Goal: Find contact information: Find contact information

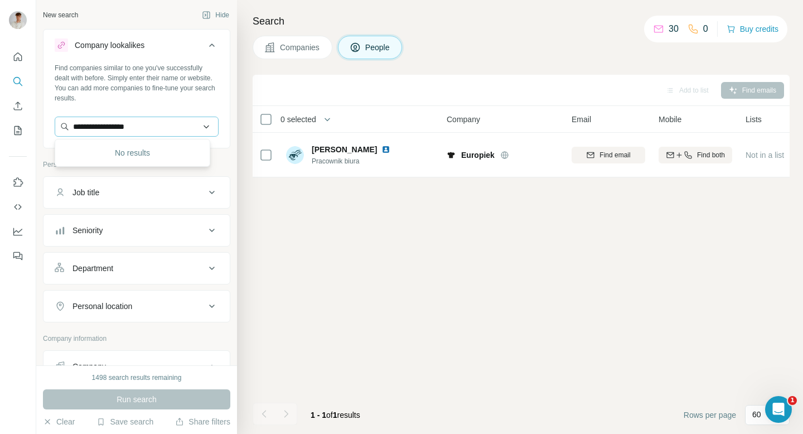
click at [132, 130] on input "**********" at bounding box center [137, 127] width 164 height 20
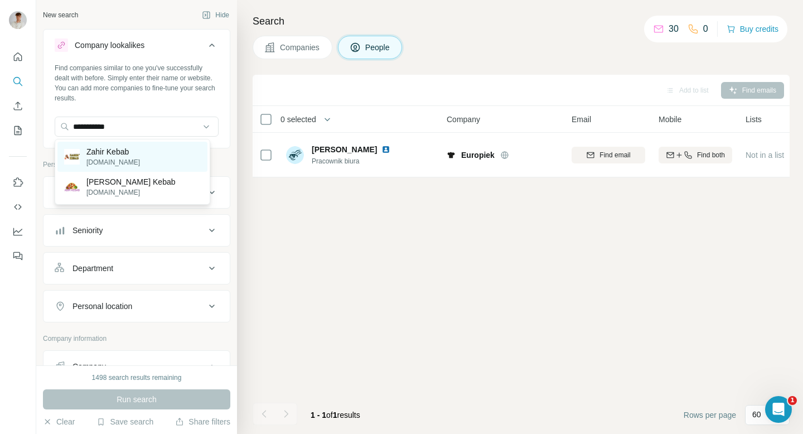
type input "**********"
click at [127, 164] on p "[DOMAIN_NAME]" at bounding box center [113, 162] width 54 height 10
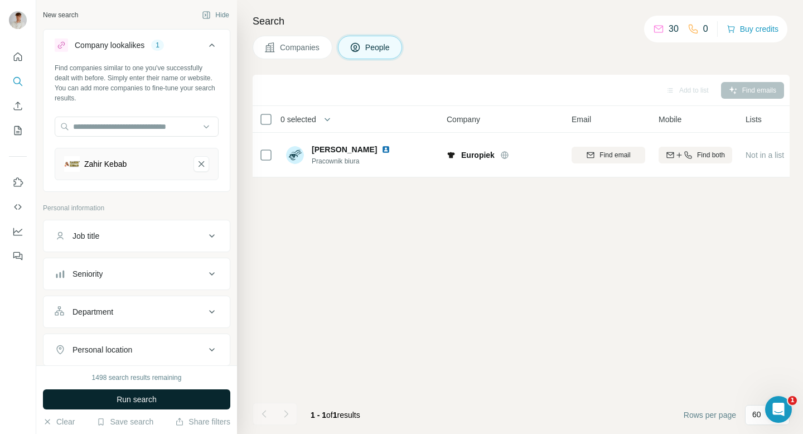
click at [134, 399] on span "Run search" at bounding box center [137, 399] width 40 height 11
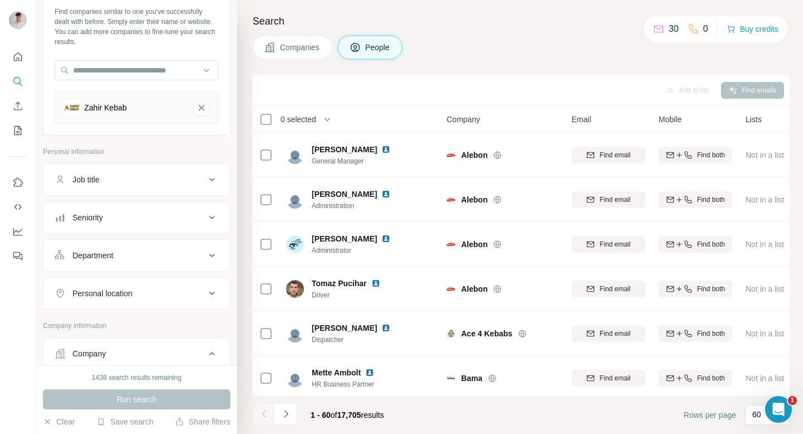
scroll to position [104, 0]
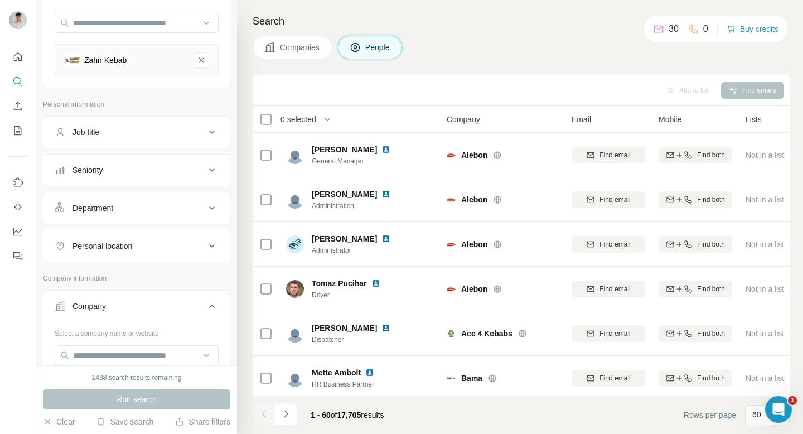
click at [146, 236] on button "Personal location" at bounding box center [136, 245] width 186 height 27
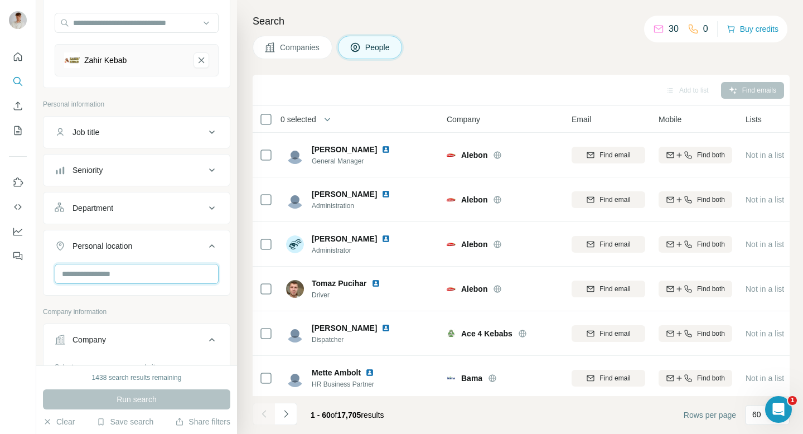
click at [147, 279] on input "text" at bounding box center [137, 274] width 164 height 20
type input "***"
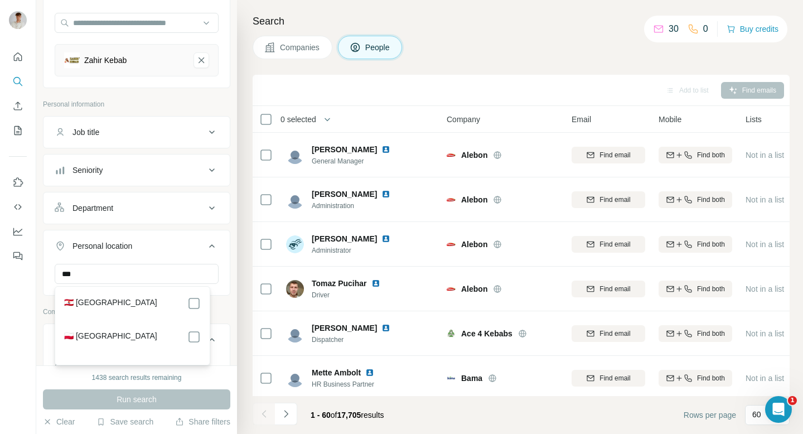
click at [128, 348] on section "🇵🇱 [GEOGRAPHIC_DATA]" at bounding box center [128, 342] width 143 height 25
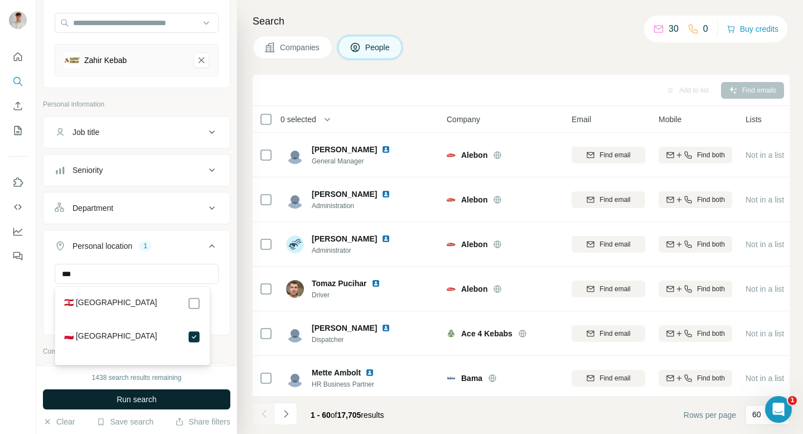
click at [172, 404] on button "Run search" at bounding box center [136, 399] width 187 height 20
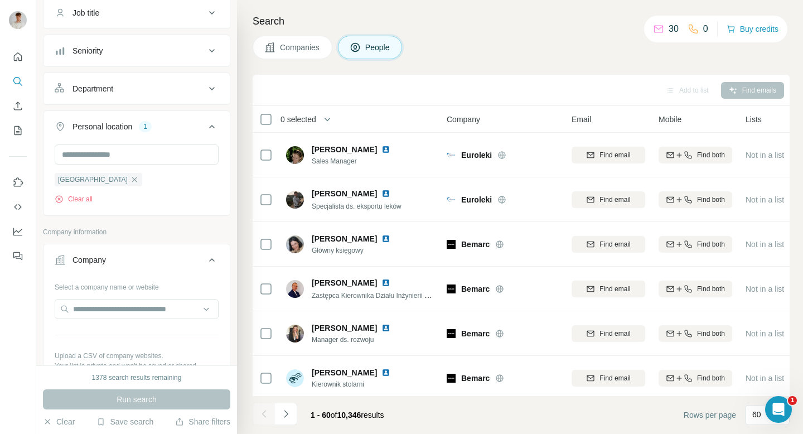
scroll to position [226, 0]
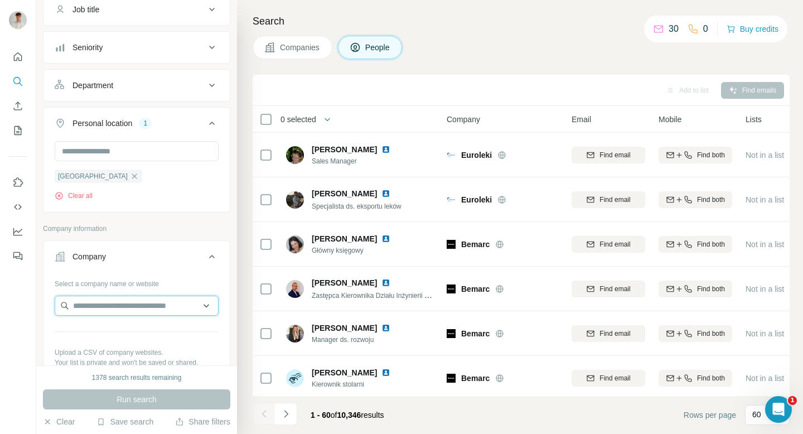
click at [102, 299] on input "text" at bounding box center [137, 305] width 164 height 20
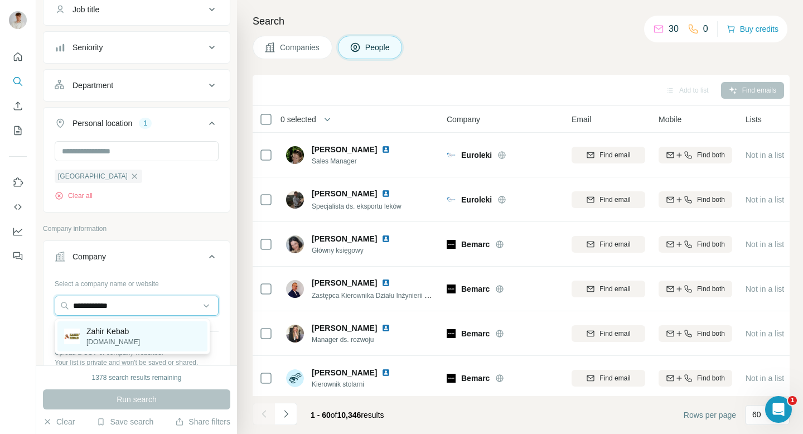
type input "**********"
click at [105, 332] on p "Zahir Kebab" at bounding box center [113, 331] width 54 height 11
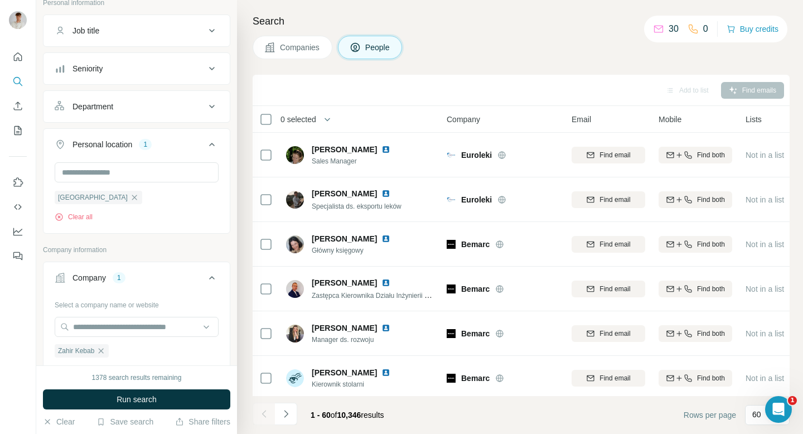
scroll to position [248, 0]
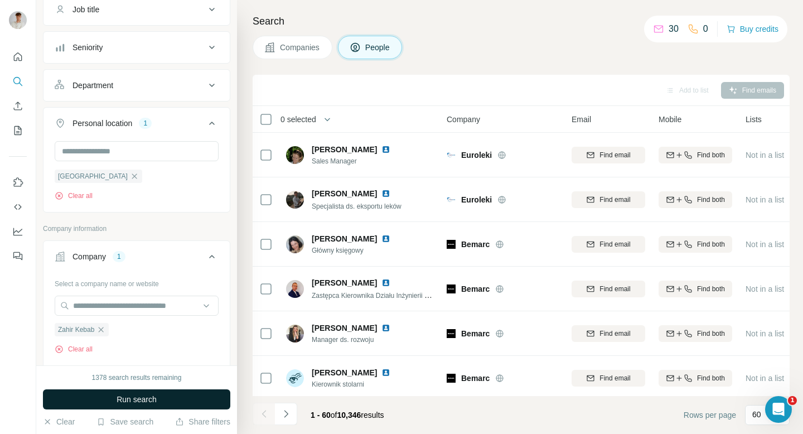
click at [151, 401] on span "Run search" at bounding box center [137, 399] width 40 height 11
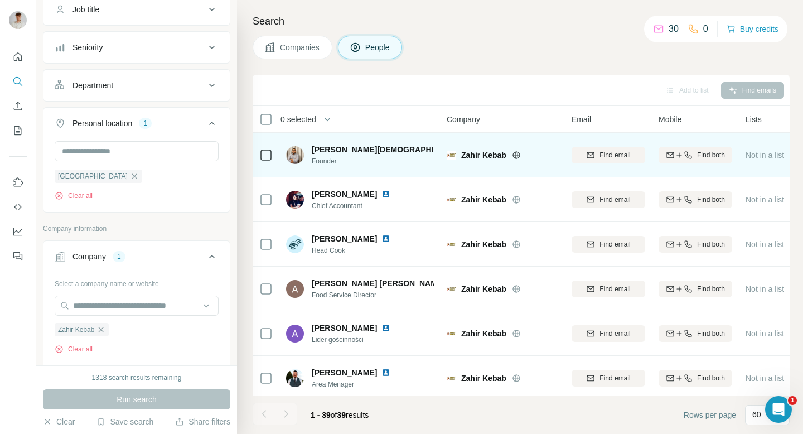
scroll to position [0, 97]
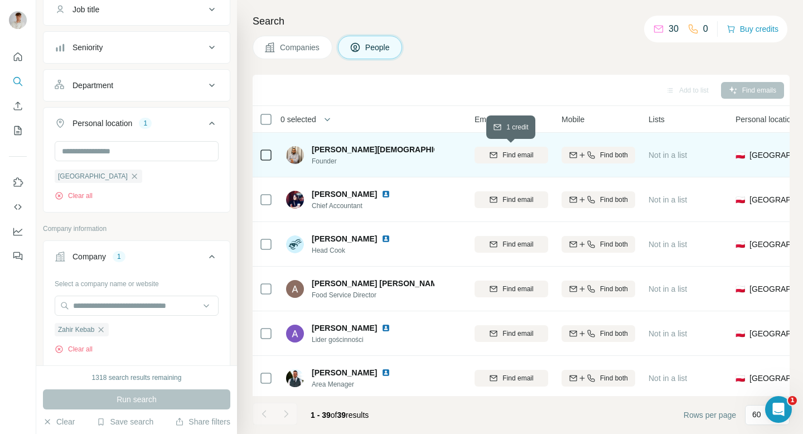
click at [539, 155] on div "Find email" at bounding box center [511, 155] width 74 height 10
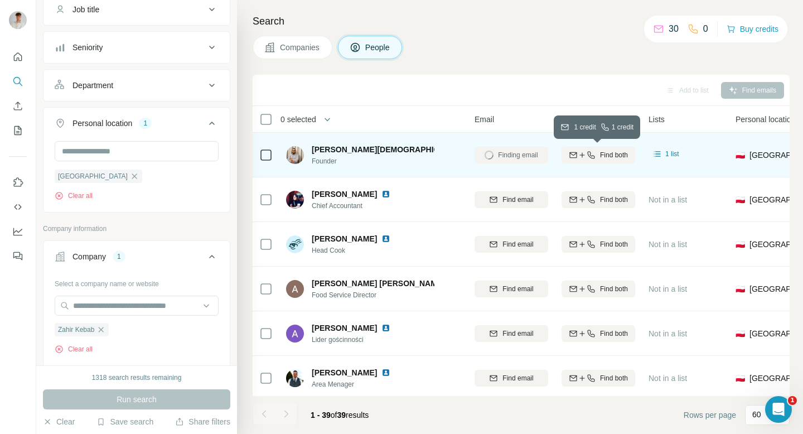
click at [605, 148] on button "Find both" at bounding box center [598, 155] width 74 height 17
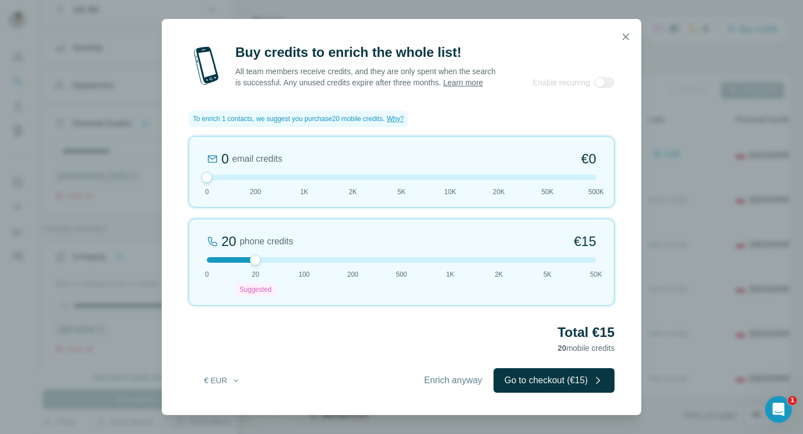
click at [608, 151] on div "0 email credits €0 0 200 1K 2K 5K 10K 20K 50K 500K" at bounding box center [401, 171] width 426 height 71
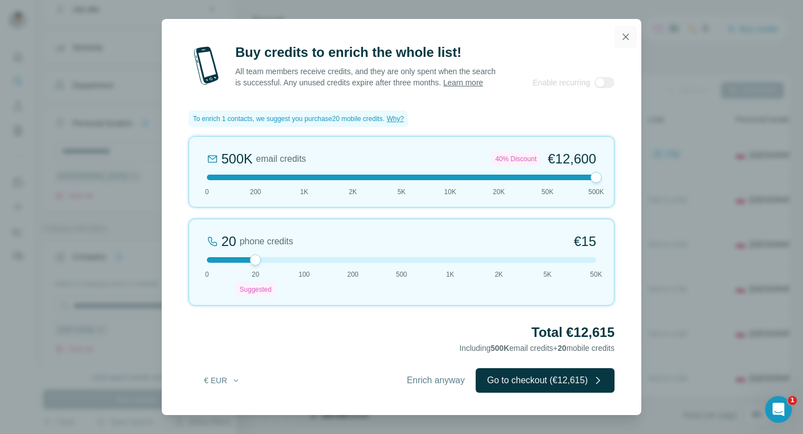
click at [627, 32] on icon "button" at bounding box center [625, 36] width 11 height 11
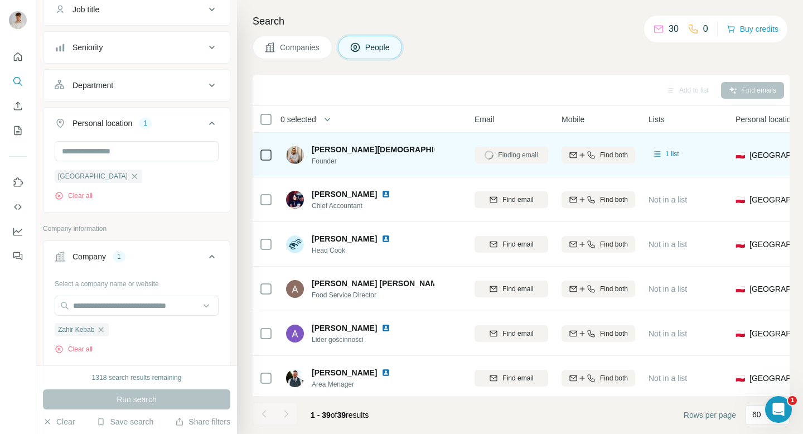
click at [471, 147] on img at bounding box center [475, 149] width 9 height 9
drag, startPoint x: 312, startPoint y: 148, endPoint x: 360, endPoint y: 149, distance: 47.4
click at [360, 149] on div "[PERSON_NAME][DEMOGRAPHIC_DATA]" at bounding box center [373, 149] width 123 height 11
copy span "[PERSON_NAME][DEMOGRAPHIC_DATA]"
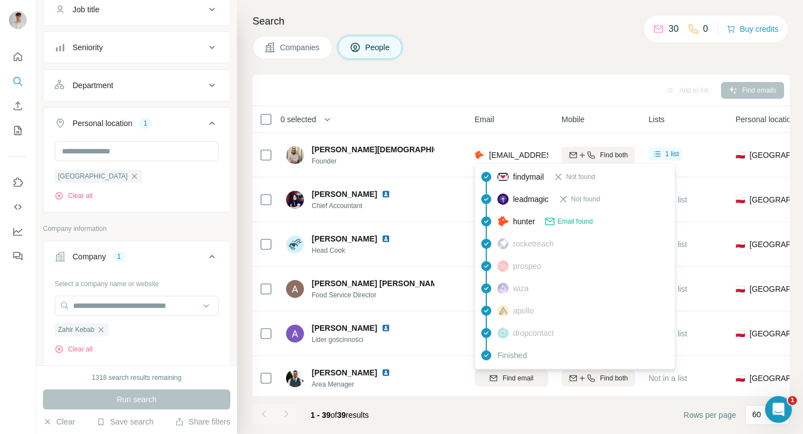
click at [516, 157] on span "[EMAIL_ADDRESS][DOMAIN_NAME]" at bounding box center [555, 155] width 132 height 9
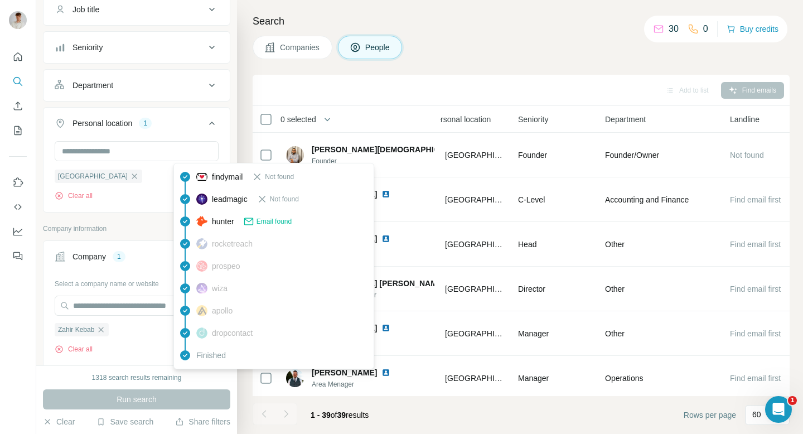
scroll to position [0, 394]
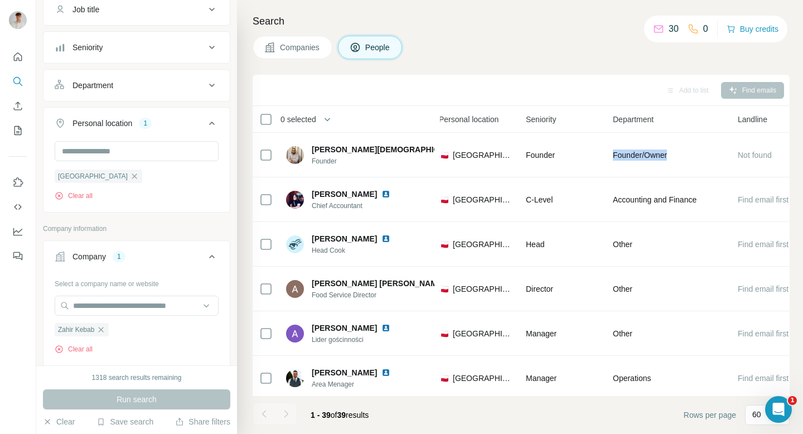
drag, startPoint x: 613, startPoint y: 152, endPoint x: 679, endPoint y: 156, distance: 66.5
click at [679, 156] on div "Founder/Owner" at bounding box center [669, 154] width 112 height 31
copy span "Founder/Owner"
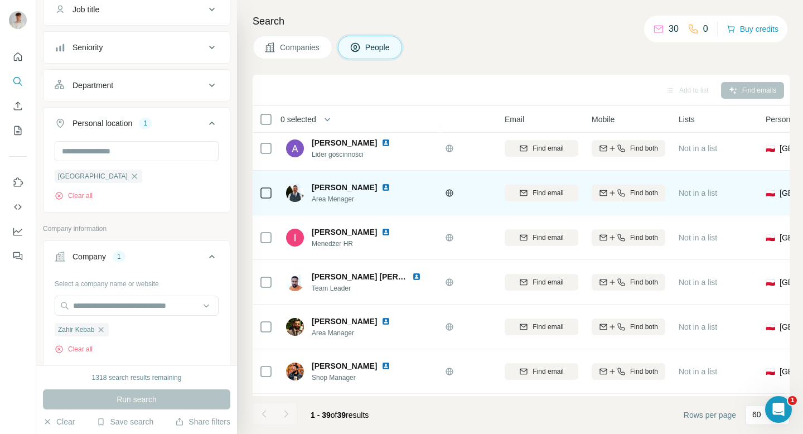
scroll to position [185, 36]
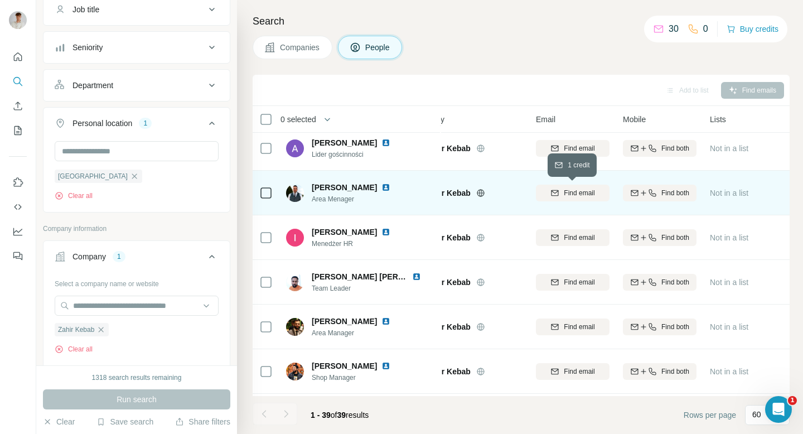
click at [590, 193] on span "Find email" at bounding box center [579, 193] width 31 height 10
click at [385, 188] on img at bounding box center [385, 187] width 9 height 9
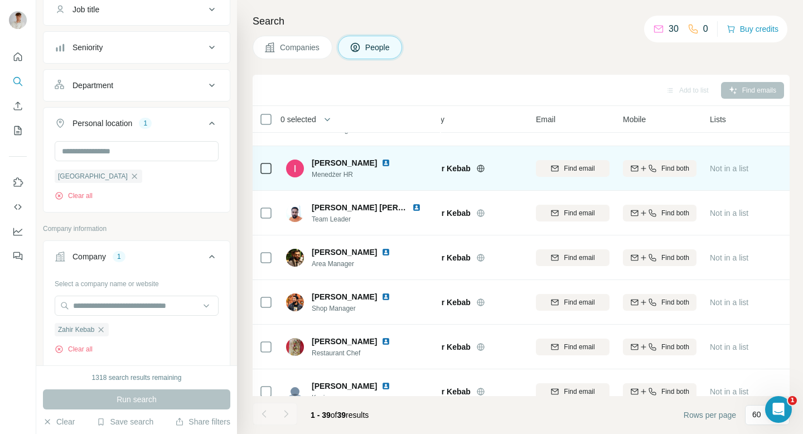
scroll to position [256, 36]
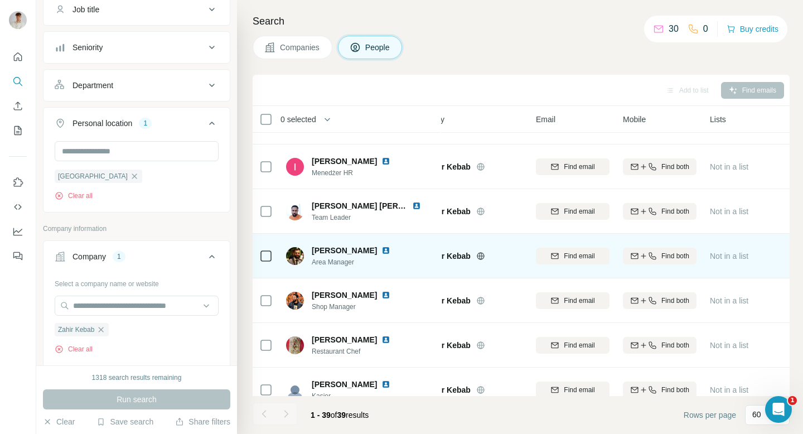
click at [381, 249] on img at bounding box center [385, 250] width 9 height 9
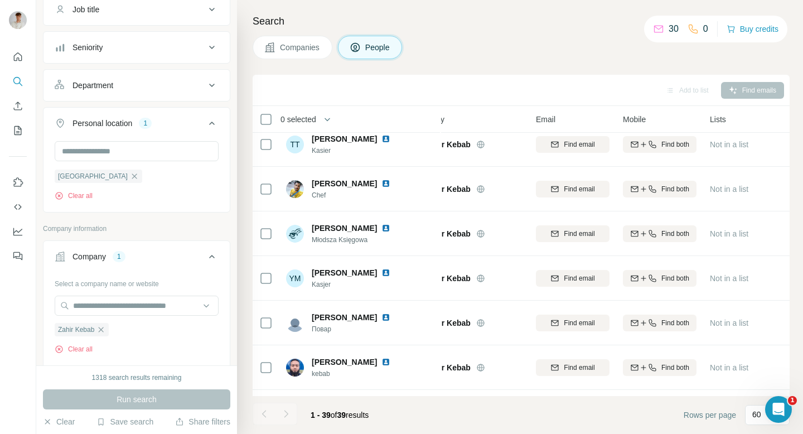
scroll to position [1482, 36]
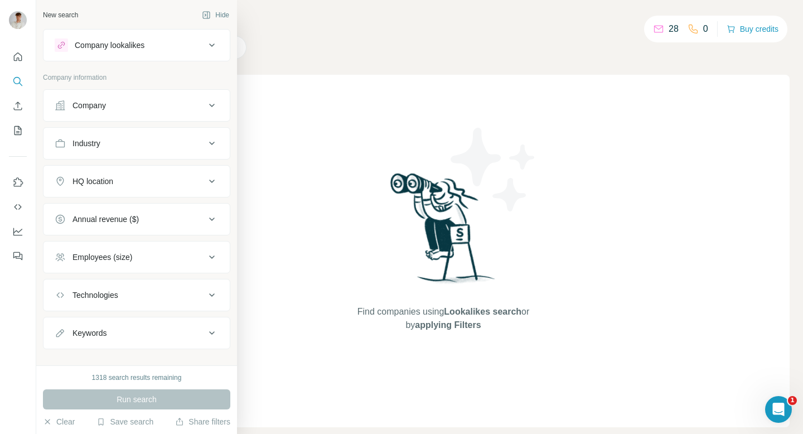
click at [87, 111] on button "Company" at bounding box center [136, 105] width 186 height 27
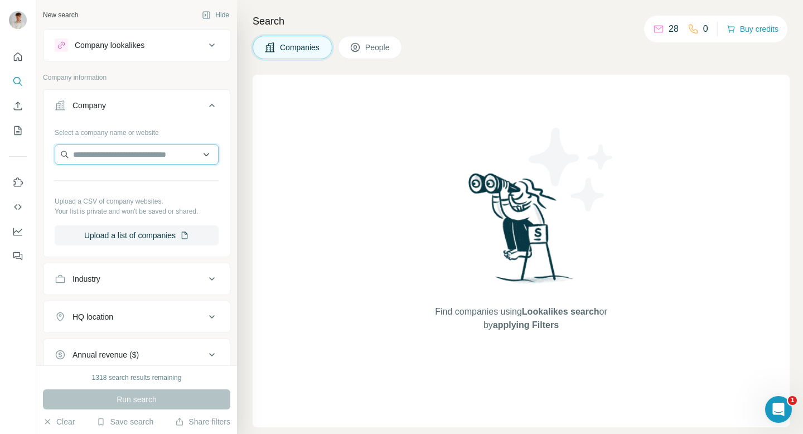
click at [117, 153] on input "text" at bounding box center [137, 154] width 164 height 20
paste input "*********"
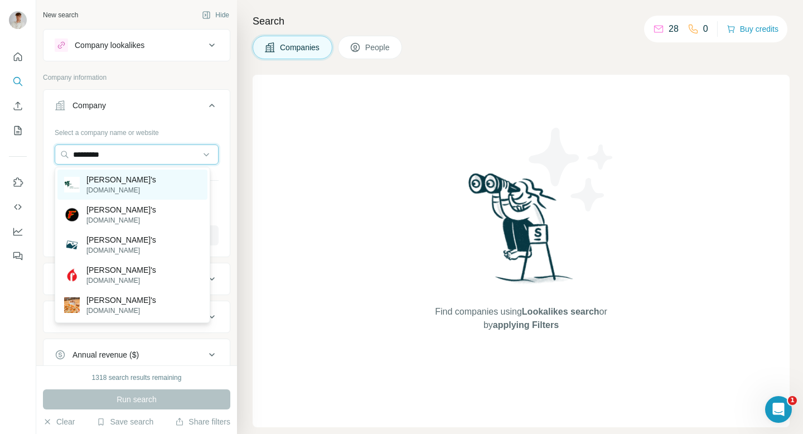
type input "*********"
click at [115, 184] on p "Frankie's" at bounding box center [121, 179] width 70 height 11
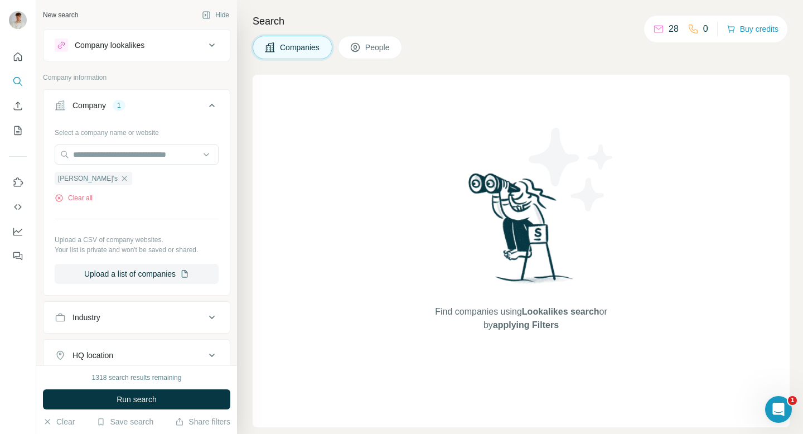
click at [164, 113] on button "Company 1" at bounding box center [136, 107] width 186 height 31
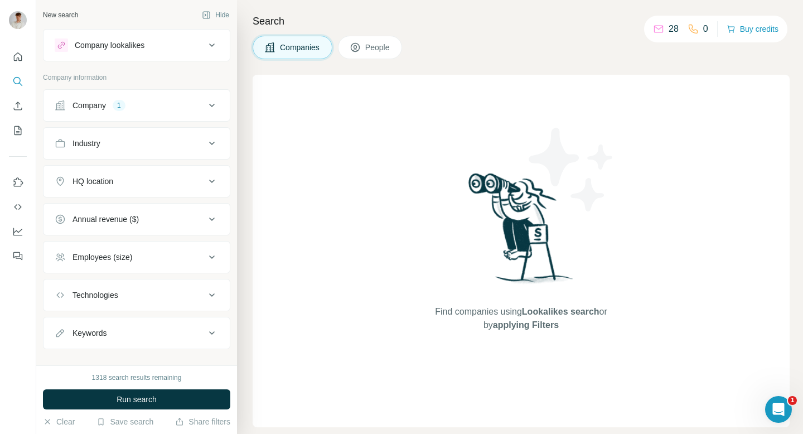
click at [115, 175] on button "HQ location" at bounding box center [136, 181] width 186 height 27
click at [110, 216] on input "text" at bounding box center [137, 209] width 164 height 20
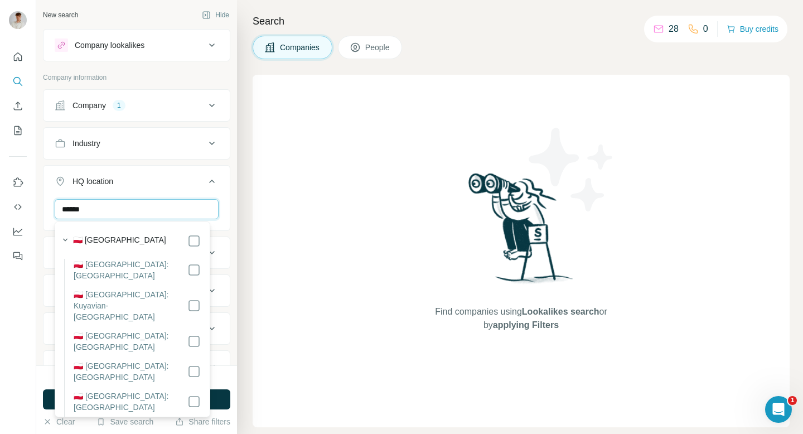
type input "******"
click at [111, 243] on div "🇵🇱 [GEOGRAPHIC_DATA]" at bounding box center [137, 240] width 128 height 13
click at [167, 176] on div "HQ location 1" at bounding box center [130, 181] width 151 height 11
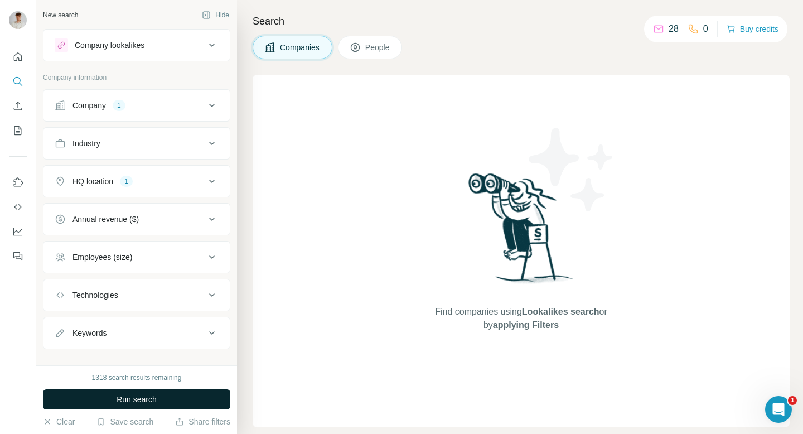
click at [139, 402] on span "Run search" at bounding box center [137, 399] width 40 height 11
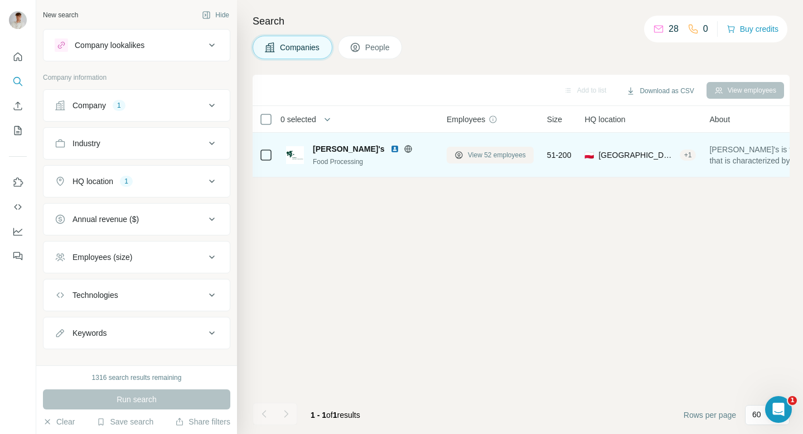
click at [488, 162] on button "View 52 employees" at bounding box center [490, 155] width 87 height 17
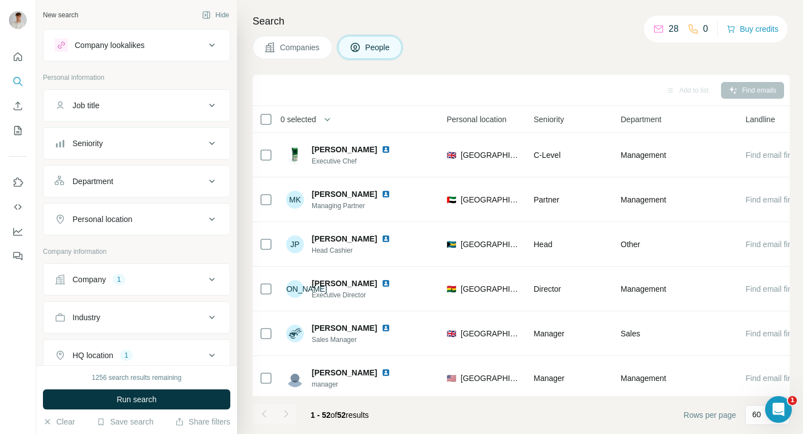
scroll to position [36, 0]
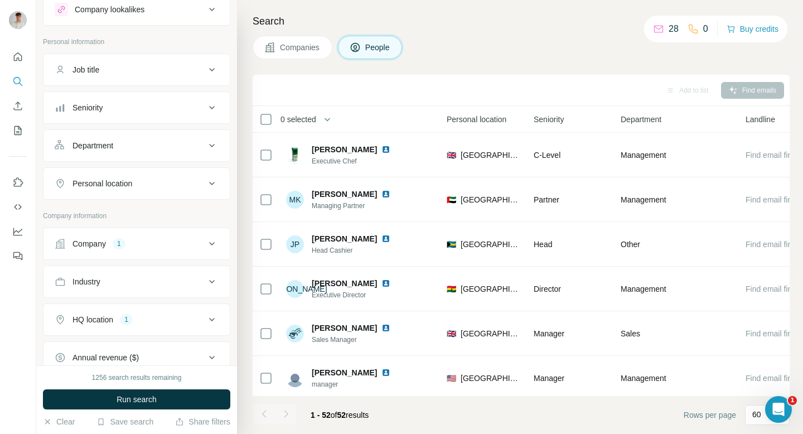
click at [138, 321] on div "HQ location 1" at bounding box center [130, 319] width 151 height 11
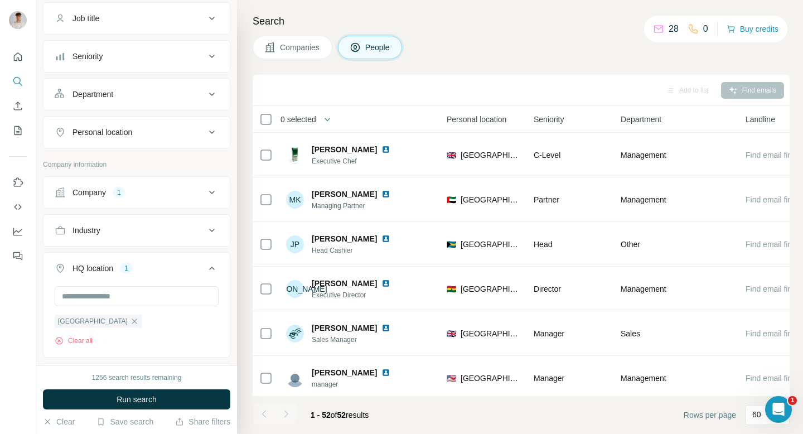
scroll to position [102, 0]
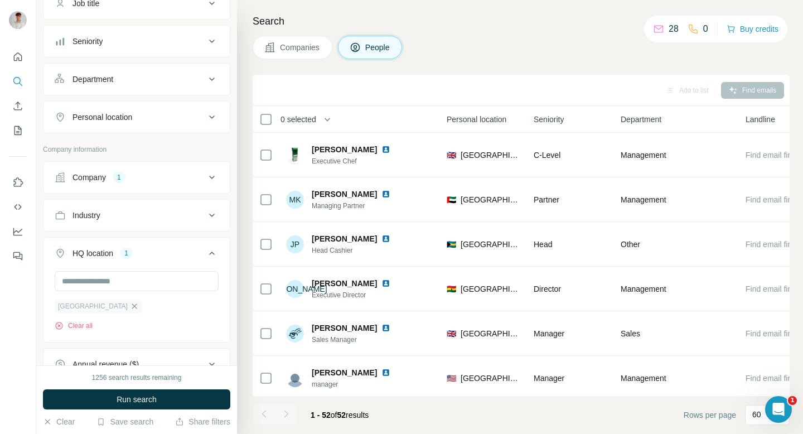
click at [130, 306] on icon "button" at bounding box center [134, 306] width 9 height 9
click at [101, 287] on input "text" at bounding box center [137, 281] width 164 height 20
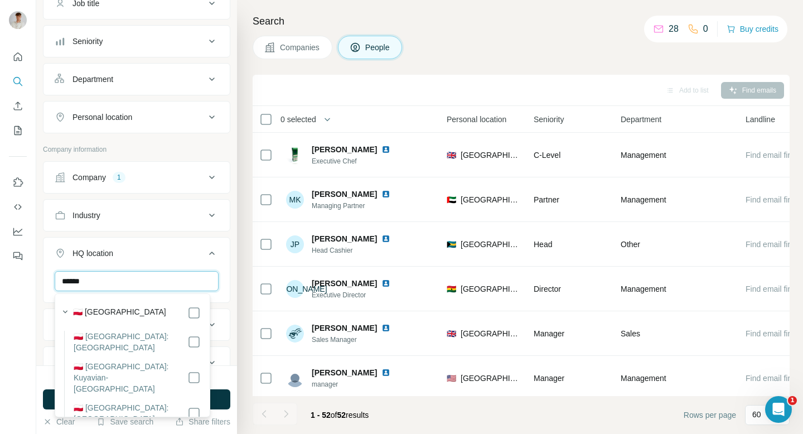
type input "******"
click at [115, 317] on div "🇵🇱 [GEOGRAPHIC_DATA]" at bounding box center [137, 312] width 128 height 13
click at [226, 261] on div "New search Hide Company lookalikes Personal information Job title Seniority Dep…" at bounding box center [136, 182] width 201 height 365
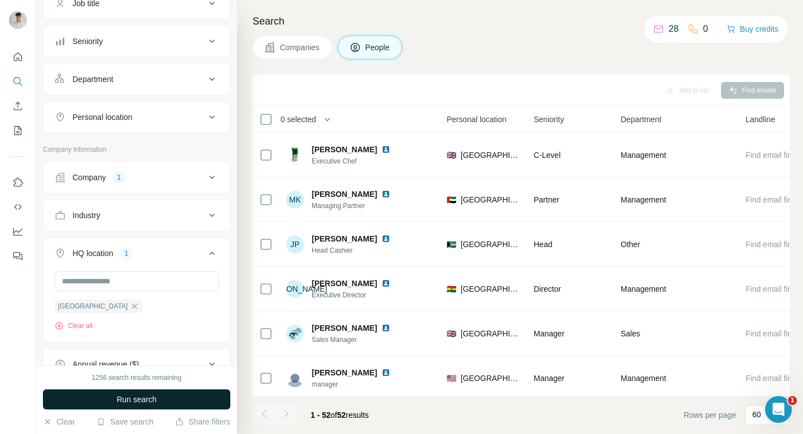
click at [168, 394] on button "Run search" at bounding box center [136, 399] width 187 height 20
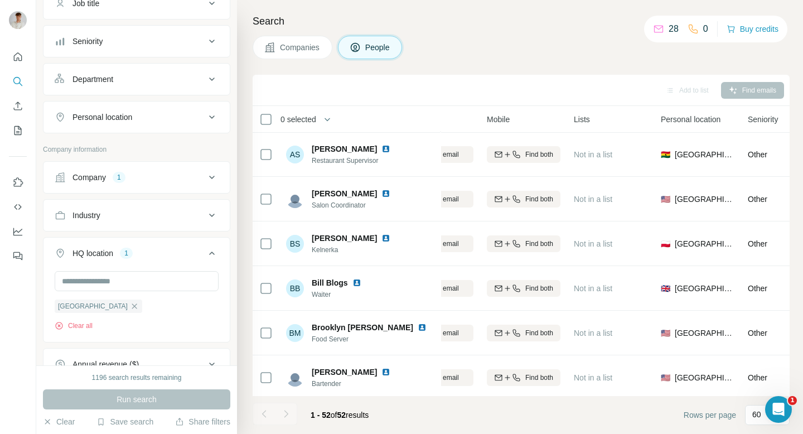
scroll to position [357, 172]
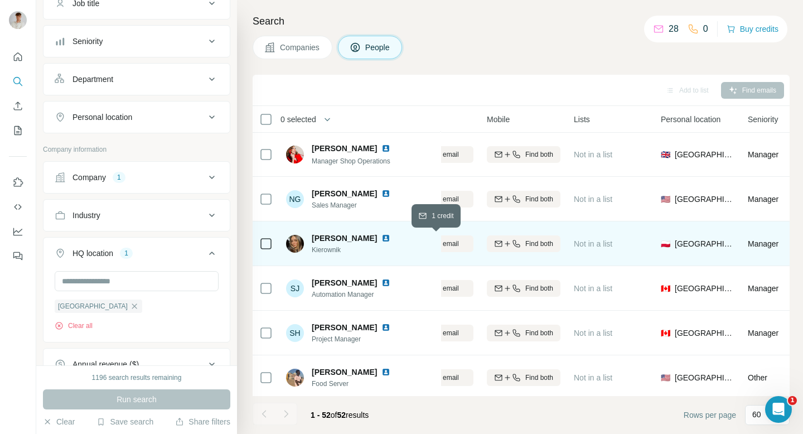
click at [461, 250] on button "Find email" at bounding box center [437, 243] width 74 height 17
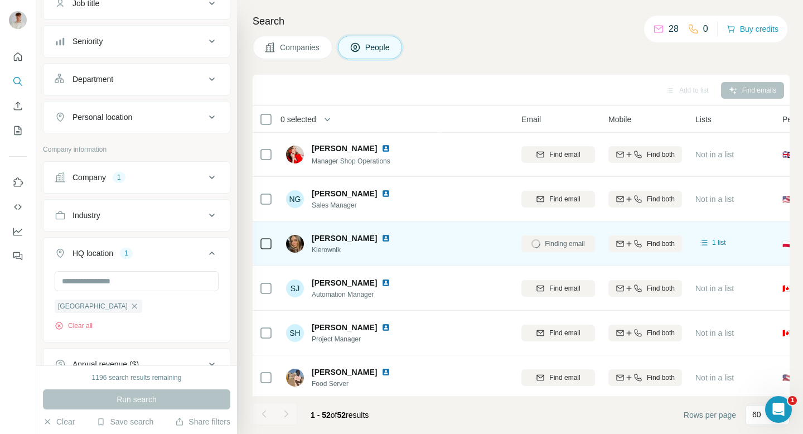
scroll to position [357, 46]
click at [381, 235] on img at bounding box center [385, 238] width 9 height 9
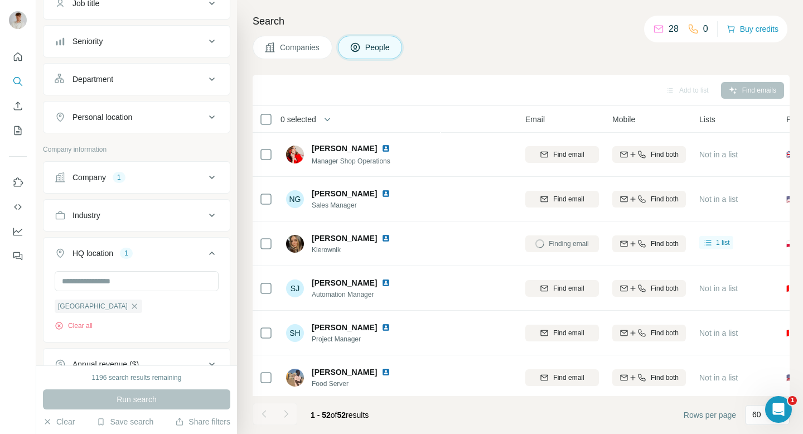
click at [552, 241] on div "Finding email" at bounding box center [562, 243] width 74 height 31
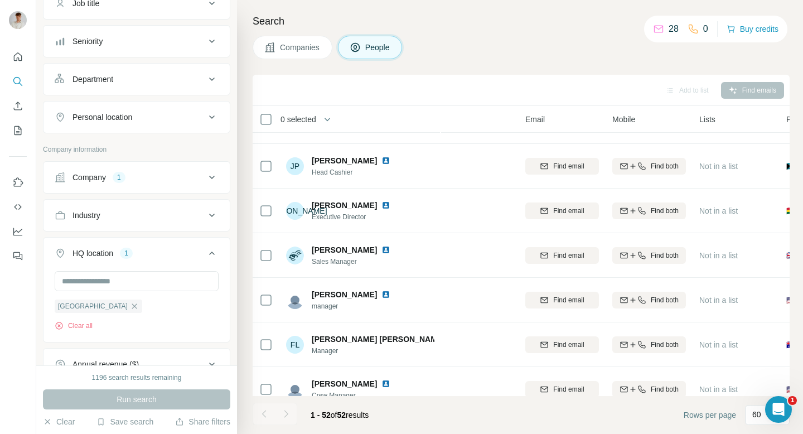
scroll to position [0, 46]
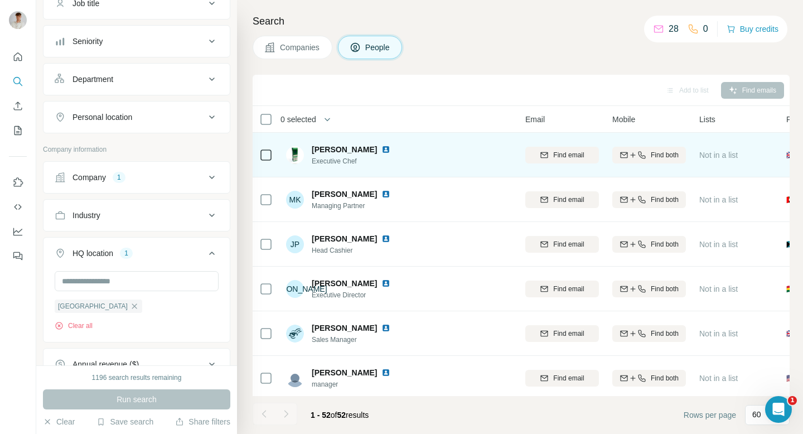
click at [342, 152] on span "Gemma Duncan" at bounding box center [344, 149] width 65 height 11
click at [381, 149] on img at bounding box center [385, 149] width 9 height 9
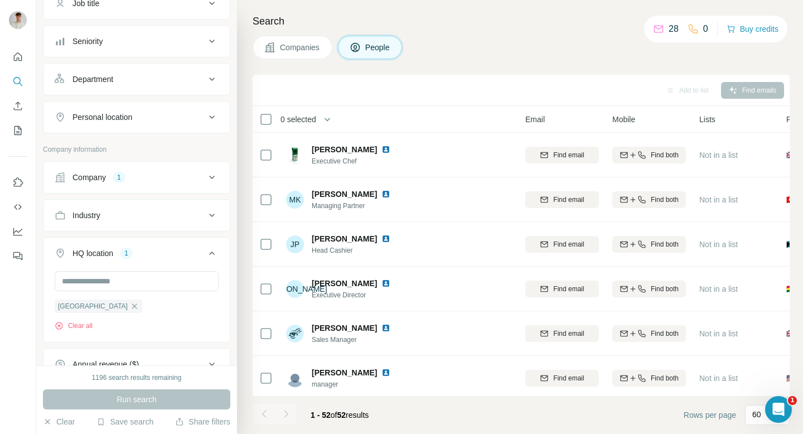
click at [119, 188] on button "Company 1" at bounding box center [136, 177] width 186 height 27
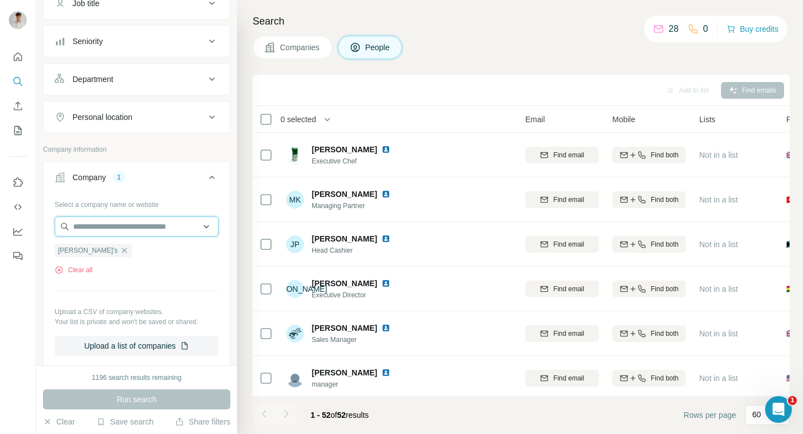
click at [122, 220] on input "text" at bounding box center [137, 226] width 164 height 20
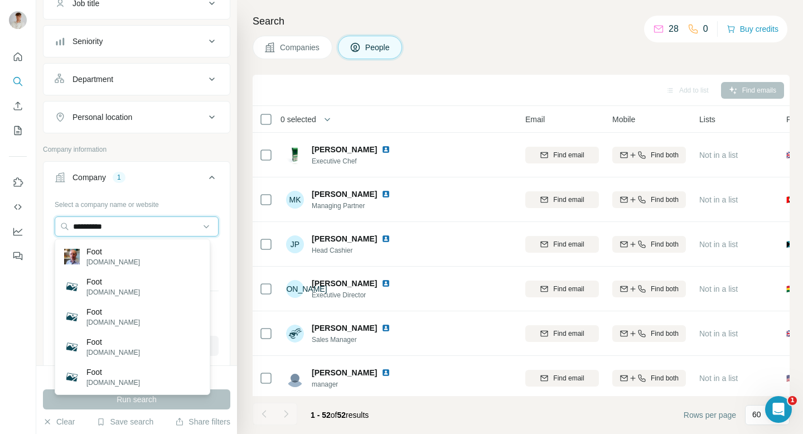
type input "**********"
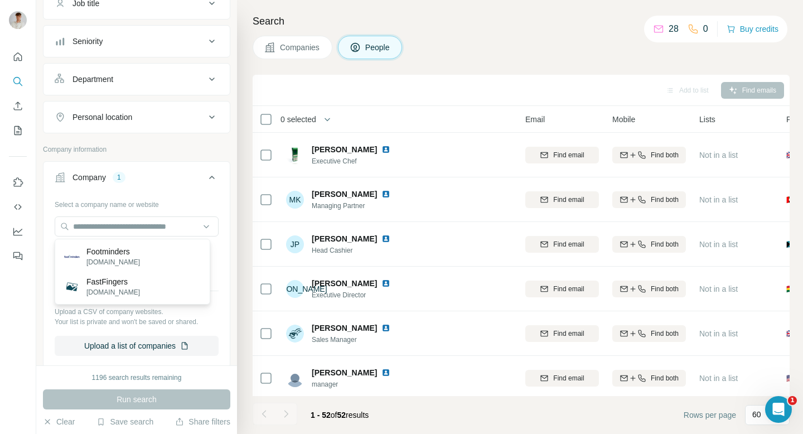
click at [216, 269] on div "Select a company name or website Frankie's Clear all Upload a CSV of company we…" at bounding box center [136, 279] width 186 height 169
click at [120, 253] on icon "button" at bounding box center [124, 250] width 9 height 9
